Goal: Navigation & Orientation: Find specific page/section

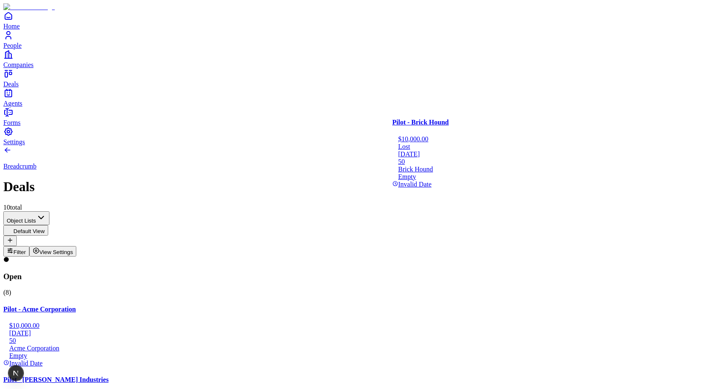
drag, startPoint x: 439, startPoint y: 213, endPoint x: 316, endPoint y: 139, distance: 143.7
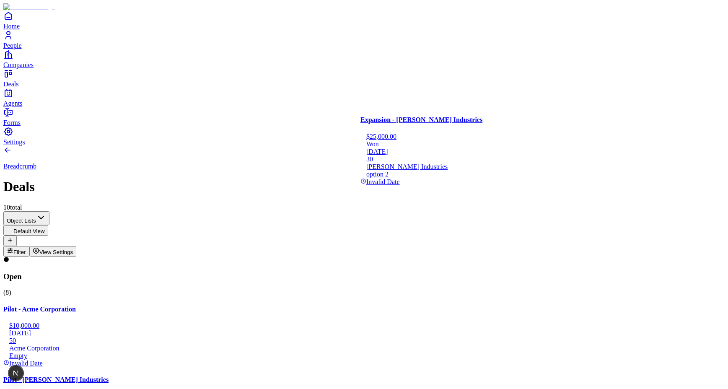
drag, startPoint x: 307, startPoint y: 170, endPoint x: 454, endPoint y: 167, distance: 147.1
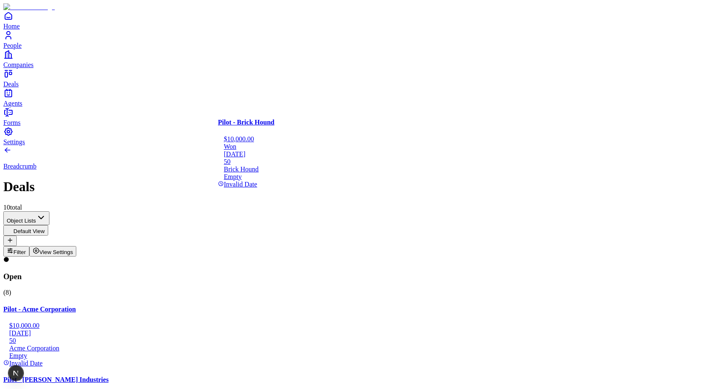
drag, startPoint x: 322, startPoint y: 171, endPoint x: 507, endPoint y: 280, distance: 214.9
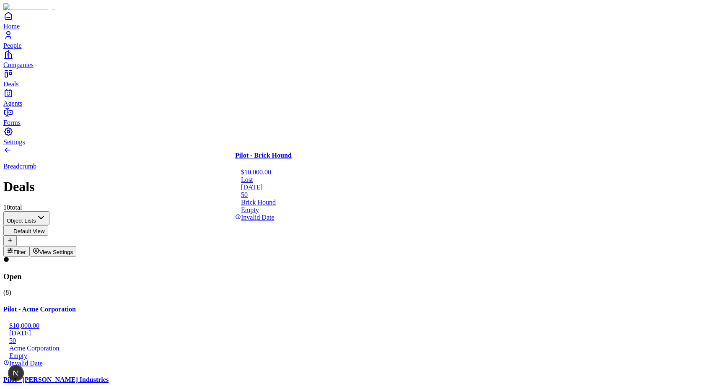
drag, startPoint x: 481, startPoint y: 251, endPoint x: 324, endPoint y: 195, distance: 167.3
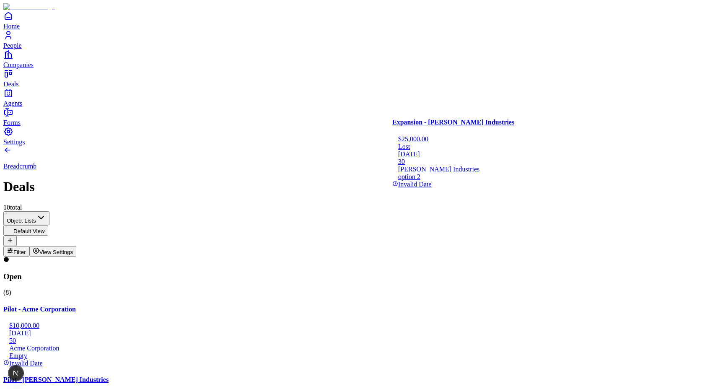
drag, startPoint x: 421, startPoint y: 174, endPoint x: 245, endPoint y: 300, distance: 216.3
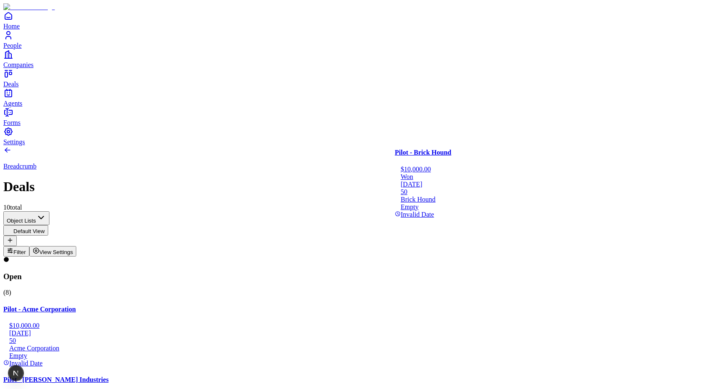
drag, startPoint x: 300, startPoint y: 236, endPoint x: 477, endPoint y: 176, distance: 187.0
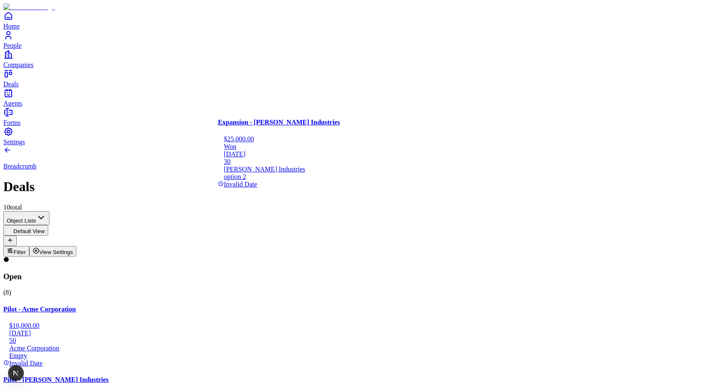
drag, startPoint x: 298, startPoint y: 169, endPoint x: 492, endPoint y: 273, distance: 220.1
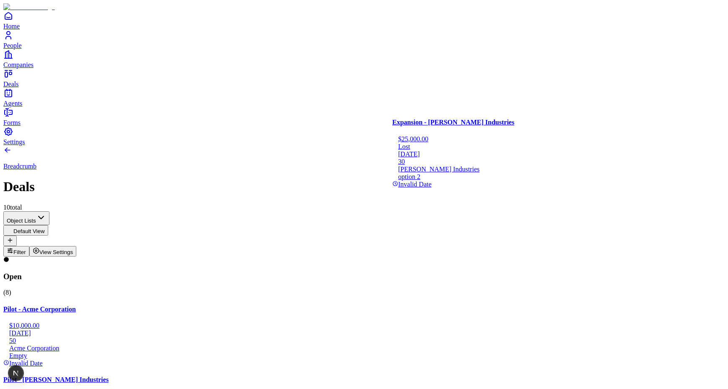
drag, startPoint x: 478, startPoint y: 160, endPoint x: 346, endPoint y: 158, distance: 131.6
